Goal: Information Seeking & Learning: Learn about a topic

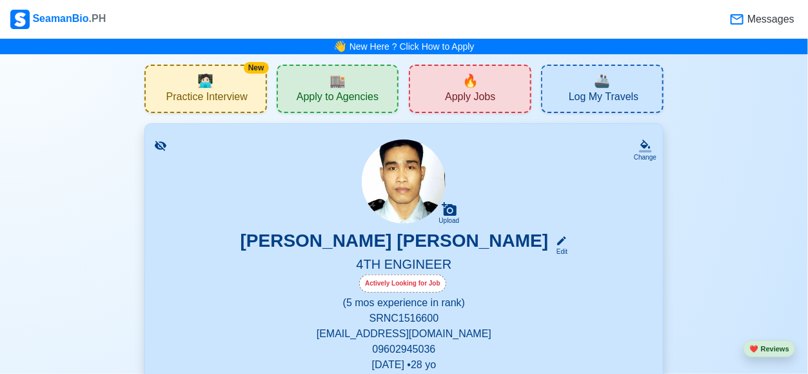
click at [470, 77] on span "🔥" at bounding box center [471, 80] width 16 height 19
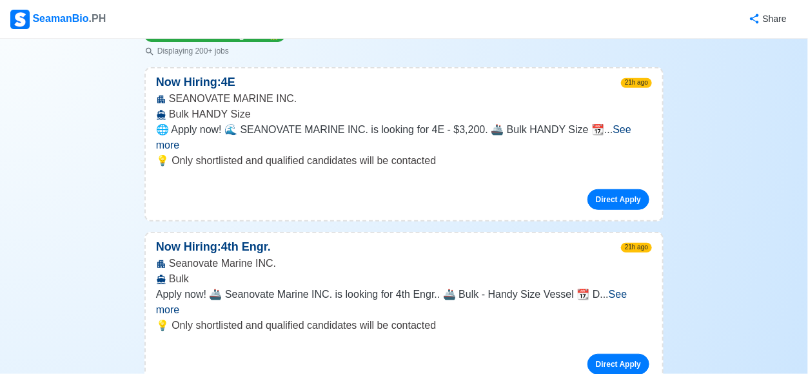
scroll to position [172, 0]
click at [627, 288] on span "See more" at bounding box center [392, 301] width 472 height 26
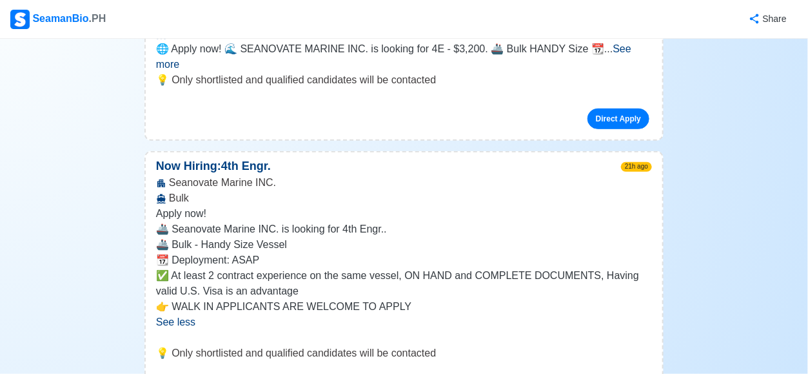
scroll to position [0, 0]
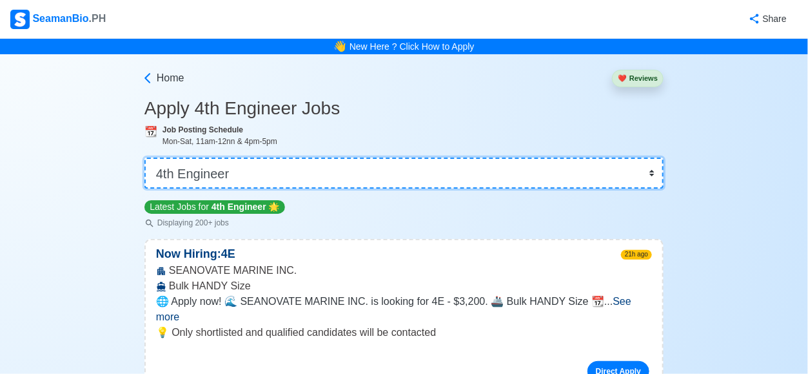
click at [652, 177] on select "👉 Select Rank or Position Master Chief Officer 2nd Officer 3rd Officer Junior O…" at bounding box center [403, 172] width 519 height 31
select select "Junior Engineer"
click at [146, 157] on select "👉 Select Rank or Position Master Chief Officer 2nd Officer 3rd Officer Junior O…" at bounding box center [403, 172] width 519 height 31
